Goal: Task Accomplishment & Management: Complete application form

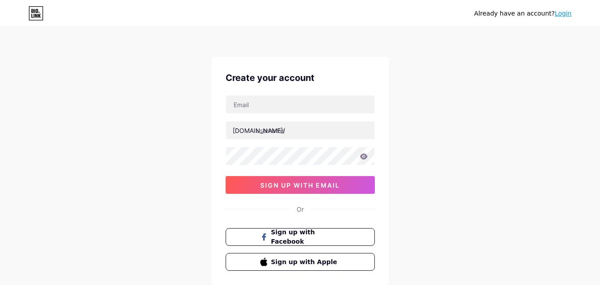
drag, startPoint x: 0, startPoint y: 0, endPoint x: 488, endPoint y: 174, distance: 518.1
click at [488, 174] on div "Already have an account? Login Create your account [DOMAIN_NAME]/ sign up with …" at bounding box center [300, 170] width 600 height 340
drag, startPoint x: 476, startPoint y: 123, endPoint x: 477, endPoint y: 168, distance: 45.3
click at [477, 168] on div "Already have an account? Login Create your account [DOMAIN_NAME]/ sign up with …" at bounding box center [300, 170] width 600 height 340
click at [473, 94] on div "Already have an account? Login Create your account [DOMAIN_NAME]/ sign up with …" at bounding box center [300, 170] width 600 height 340
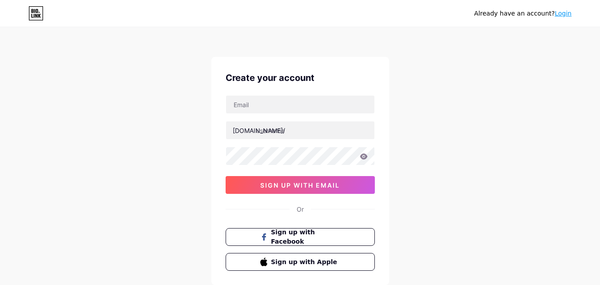
click at [470, 144] on div "Already have an account? Login Create your account [DOMAIN_NAME]/ sign up with …" at bounding box center [300, 170] width 600 height 340
drag, startPoint x: 466, startPoint y: 86, endPoint x: 456, endPoint y: 160, distance: 75.2
click at [456, 160] on div "Already have an account? Login Create your account [DOMAIN_NAME]/ sign up with …" at bounding box center [300, 170] width 600 height 340
click at [448, 138] on div "Already have an account? Login Create your account [DOMAIN_NAME]/ 0cAFcWeA6A9GQ…" at bounding box center [300, 170] width 600 height 340
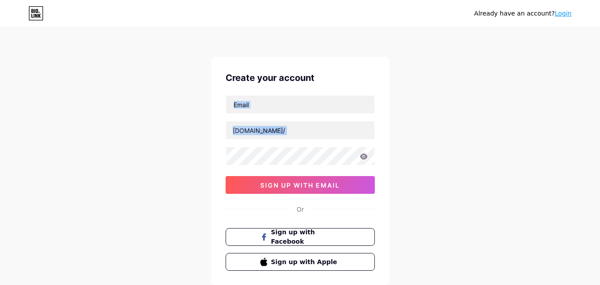
drag, startPoint x: 449, startPoint y: 101, endPoint x: 444, endPoint y: 155, distance: 54.0
click at [444, 155] on div "Already have an account? Login Create your account [DOMAIN_NAME]/ 0cAFcWeA6A9GQ…" at bounding box center [300, 170] width 600 height 340
drag, startPoint x: 452, startPoint y: 71, endPoint x: 454, endPoint y: 157, distance: 85.7
click at [454, 157] on div "Already have an account? Login Create your account [DOMAIN_NAME]/ 0cAFcWeA6A9GQ…" at bounding box center [300, 170] width 600 height 340
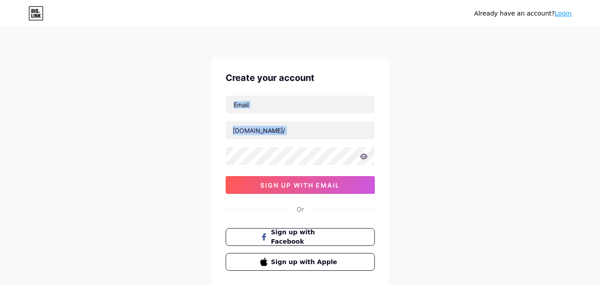
click at [454, 157] on div "Already have an account? Login Create your account [DOMAIN_NAME]/ 0cAFcWeA6A9GQ…" at bounding box center [300, 170] width 600 height 340
drag, startPoint x: 456, startPoint y: 168, endPoint x: 456, endPoint y: 110, distance: 58.6
click at [456, 110] on div "Already have an account? Login Create your account [DOMAIN_NAME]/ 0cAFcWeA6A9GQ…" at bounding box center [300, 170] width 600 height 340
click at [457, 185] on div "Already have an account? Login Create your account [DOMAIN_NAME]/ 0cAFcWeA6A9GQ…" at bounding box center [300, 170] width 600 height 340
drag, startPoint x: 460, startPoint y: 98, endPoint x: 454, endPoint y: 135, distance: 36.8
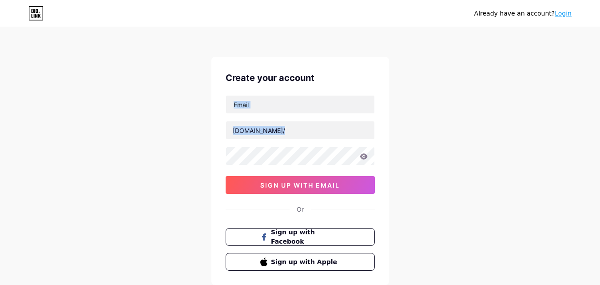
click at [454, 135] on div "Already have an account? Login Create your account [DOMAIN_NAME]/ 0cAFcWeA6A9GQ…" at bounding box center [300, 170] width 600 height 340
drag, startPoint x: 452, startPoint y: 83, endPoint x: 458, endPoint y: 167, distance: 84.2
click at [458, 167] on div "Already have an account? Login Create your account [DOMAIN_NAME]/ 0cAFcWeA6A9GQ…" at bounding box center [300, 170] width 600 height 340
click at [456, 77] on div "Already have an account? Login Create your account [DOMAIN_NAME]/ 0cAFcWeA6A9GQ…" at bounding box center [300, 170] width 600 height 340
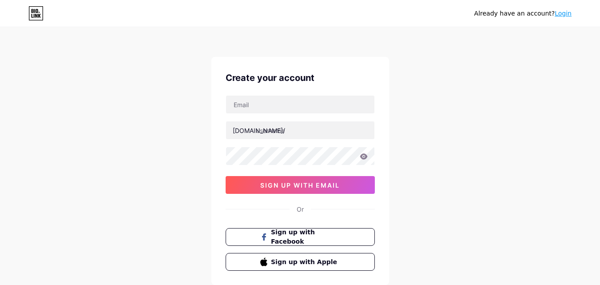
click at [441, 150] on div "Already have an account? Login Create your account [DOMAIN_NAME]/ 0cAFcWeA6A9GQ…" at bounding box center [300, 170] width 600 height 340
